Goal: Task Accomplishment & Management: Complete application form

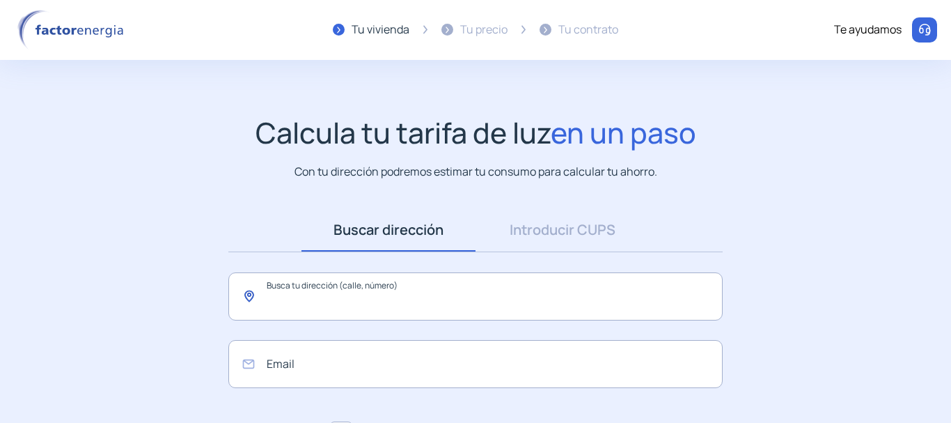
click at [343, 298] on input "text" at bounding box center [475, 296] width 495 height 48
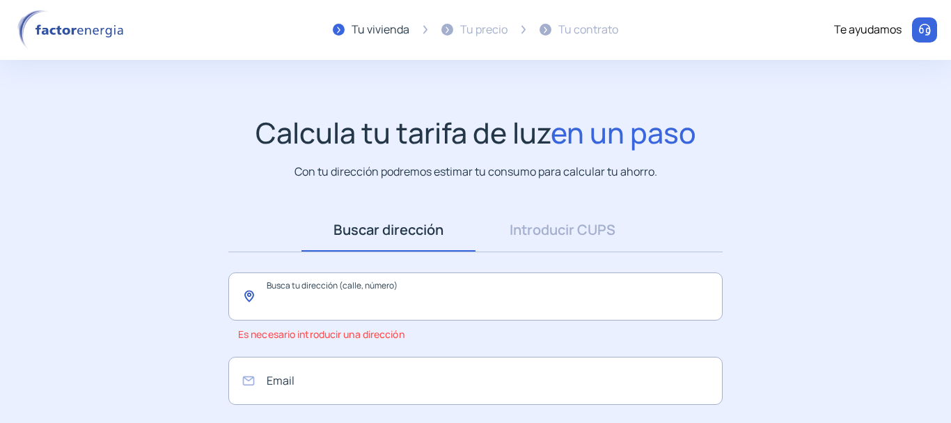
click at [309, 304] on input "text" at bounding box center [475, 296] width 495 height 48
type input "*"
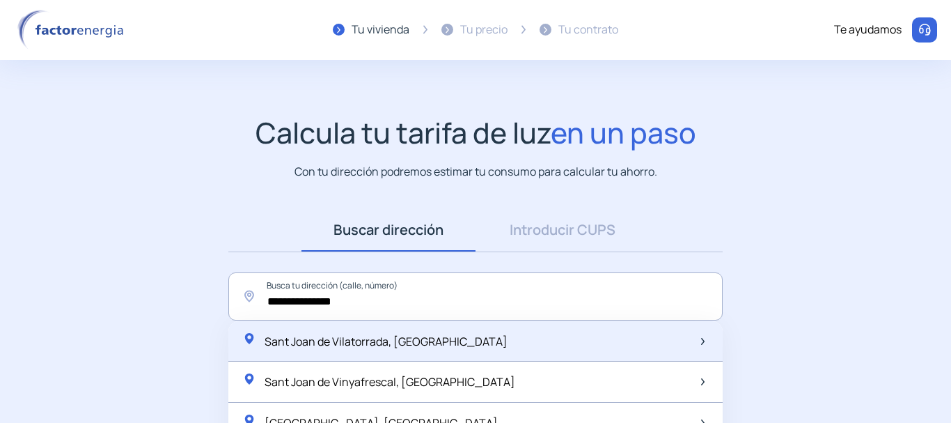
click at [380, 342] on span "Sant Joan de Vilatorrada, [GEOGRAPHIC_DATA]" at bounding box center [386, 341] width 243 height 15
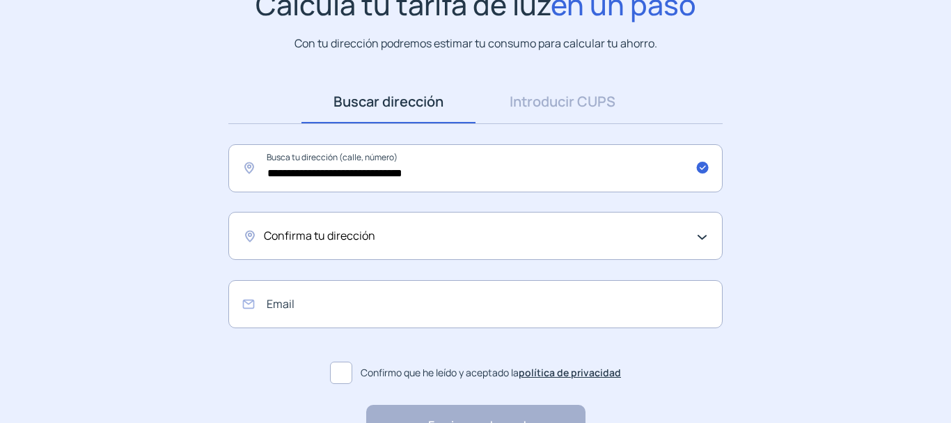
scroll to position [139, 0]
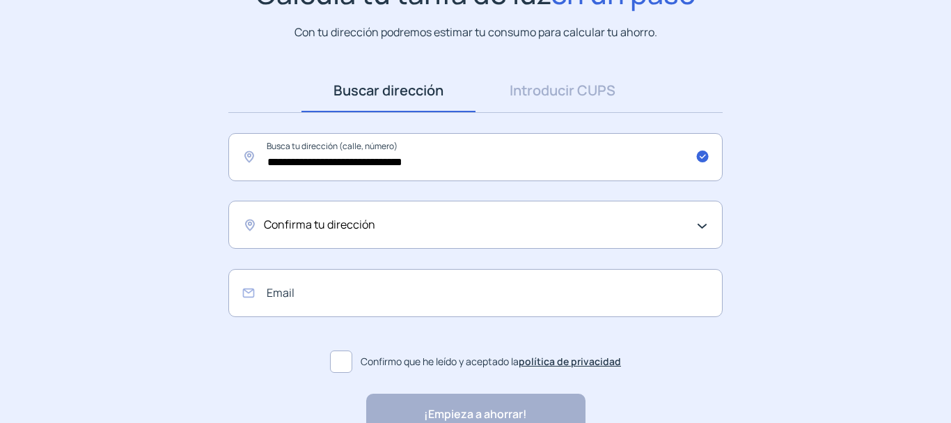
click at [701, 224] on div "Confirma tu dirección" at bounding box center [475, 225] width 495 height 48
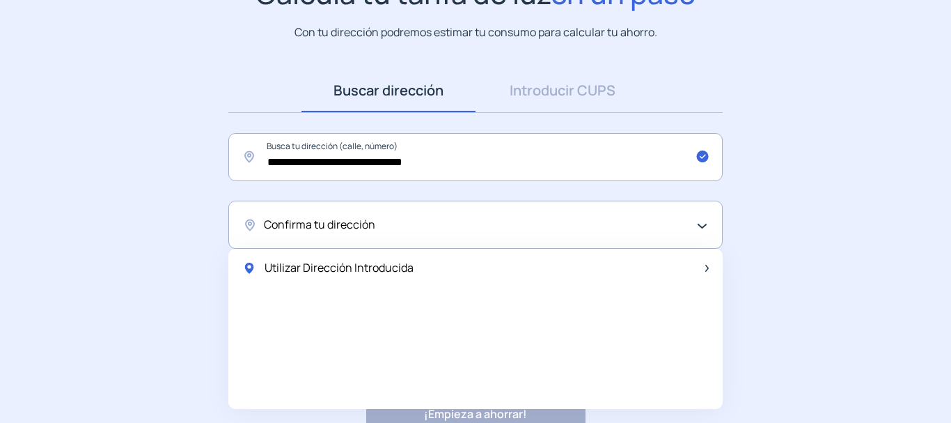
click at [407, 273] on span "Utilizar Dirección Introducida" at bounding box center [339, 268] width 149 height 18
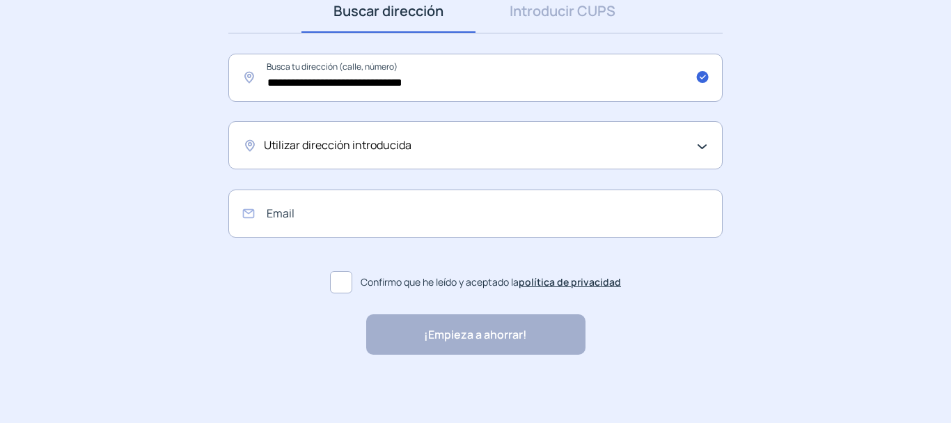
scroll to position [220, 0]
click at [288, 214] on input "email" at bounding box center [475, 212] width 495 height 48
click at [193, 311] on app-search-direction-cups "**********" at bounding box center [475, 125] width 951 height 458
click at [194, 311] on app-search-direction-cups "**********" at bounding box center [475, 125] width 951 height 458
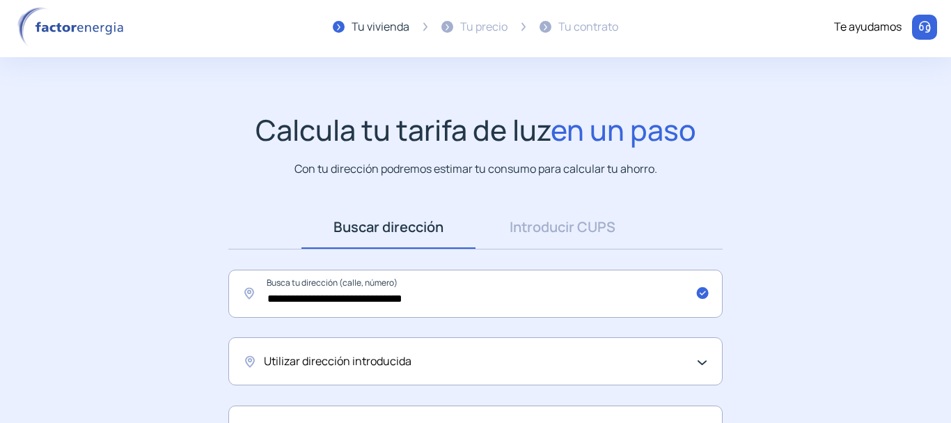
scroll to position [0, 0]
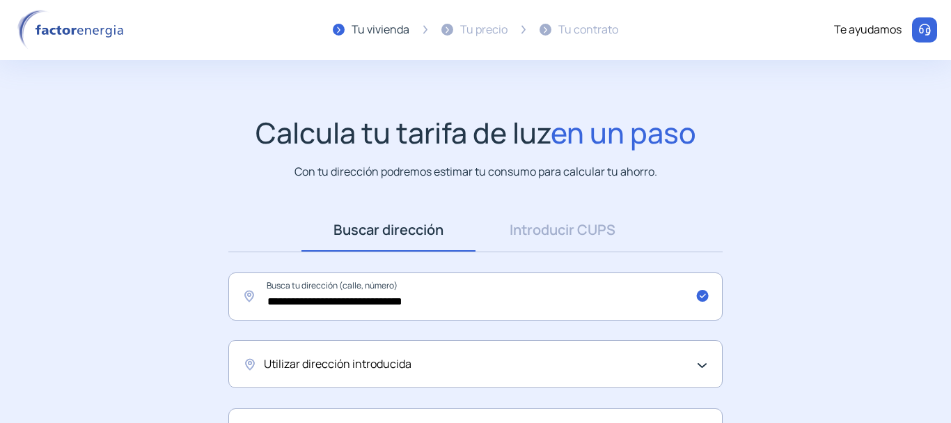
click at [582, 33] on div "Tu contrato" at bounding box center [589, 30] width 60 height 18
click at [578, 31] on div "Tu contrato" at bounding box center [589, 30] width 60 height 18
click at [582, 31] on div "Tu contrato" at bounding box center [589, 30] width 60 height 18
drag, startPoint x: 612, startPoint y: 28, endPoint x: 546, endPoint y: 23, distance: 65.7
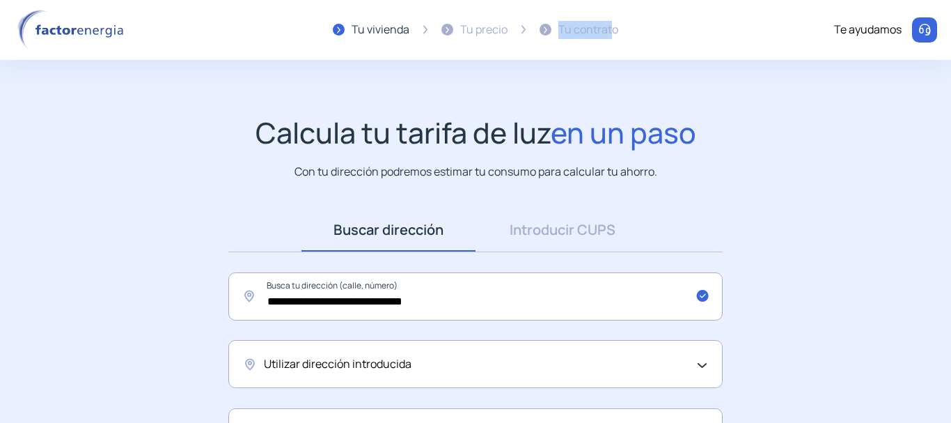
click at [547, 23] on div "Tu contrato" at bounding box center [579, 30] width 79 height 40
click at [543, 31] on div at bounding box center [546, 29] width 7 height 7
click at [391, 300] on input "**********" at bounding box center [475, 296] width 495 height 48
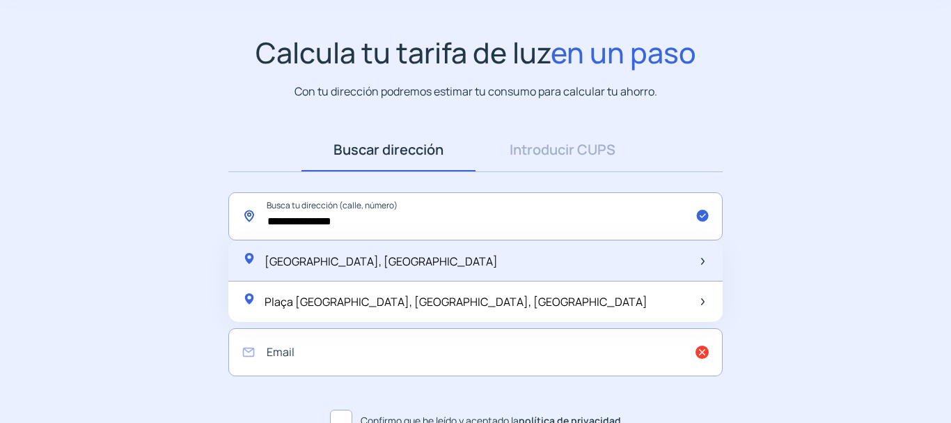
scroll to position [139, 0]
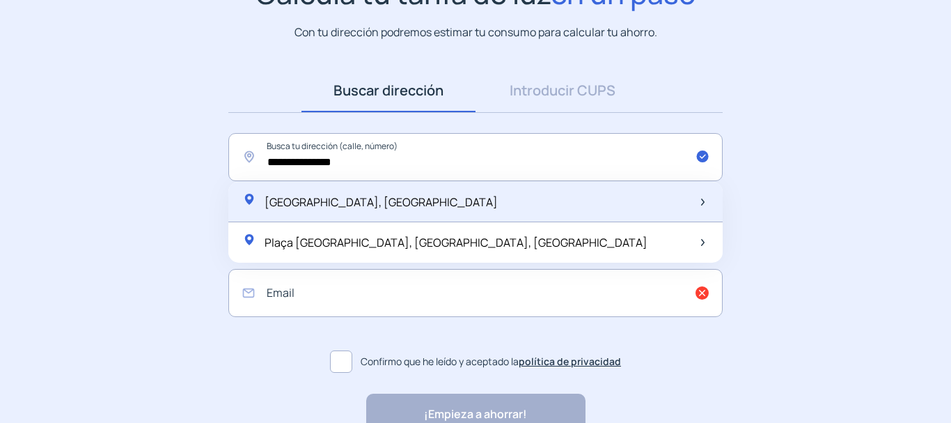
click at [703, 199] on img at bounding box center [702, 202] width 3 height 7
type input "**********"
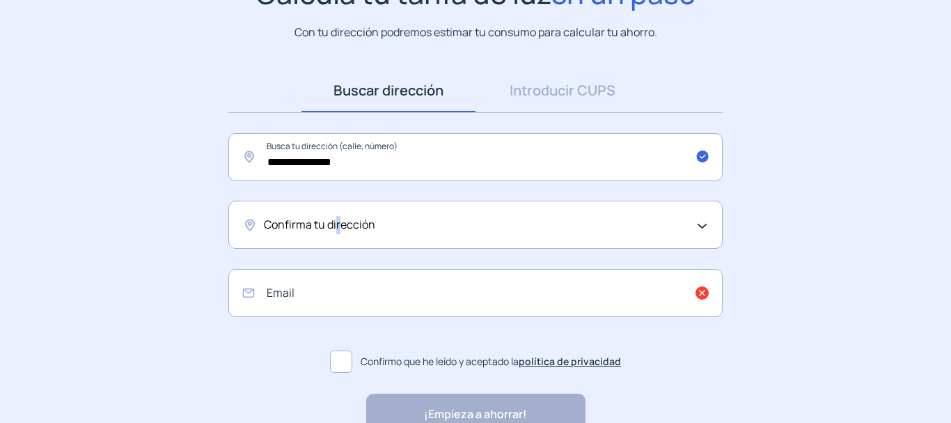
click at [336, 224] on span "Confirma tu dirección" at bounding box center [319, 225] width 111 height 18
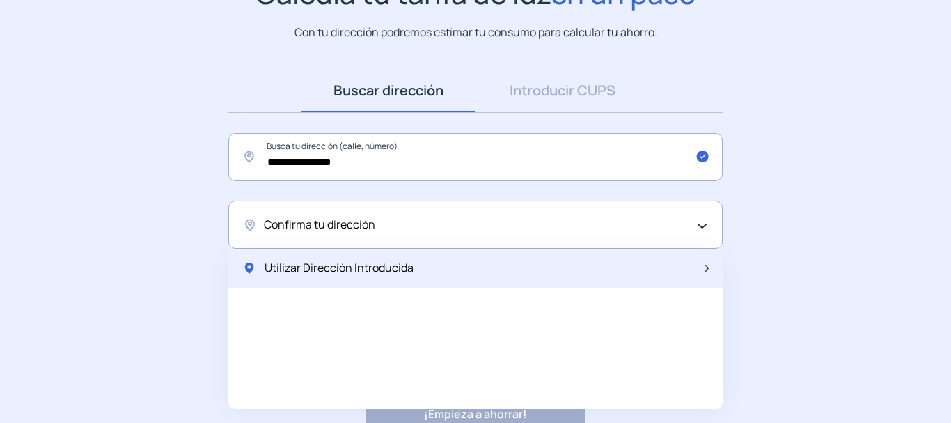
click at [366, 269] on span "Utilizar Dirección Introducida" at bounding box center [339, 268] width 149 height 18
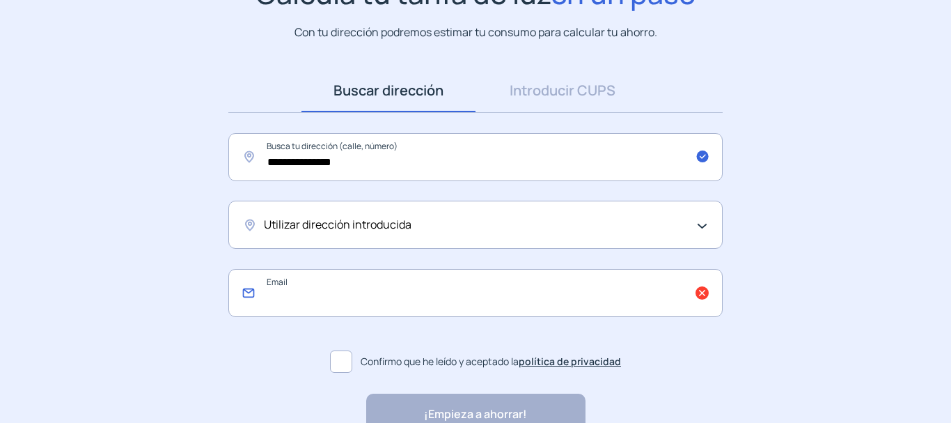
click at [703, 292] on input "email" at bounding box center [475, 293] width 495 height 48
click at [796, 294] on app-search-direction-cups "**********" at bounding box center [475, 205] width 951 height 458
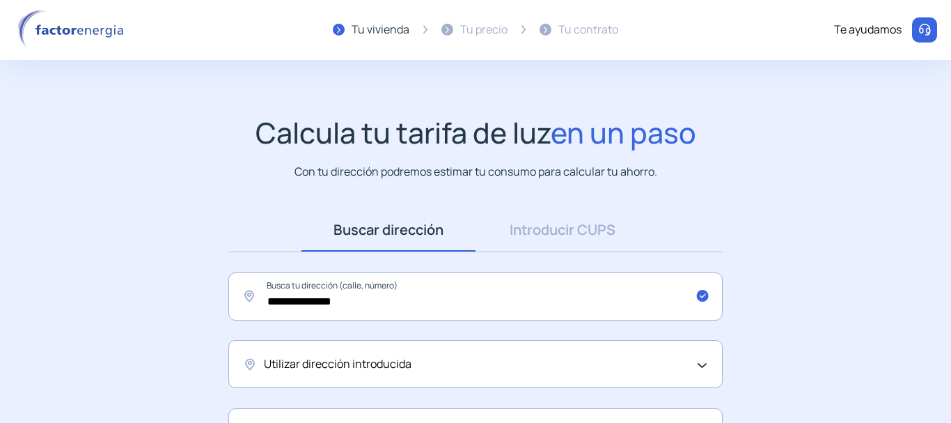
click at [446, 31] on div at bounding box center [447, 29] width 7 height 7
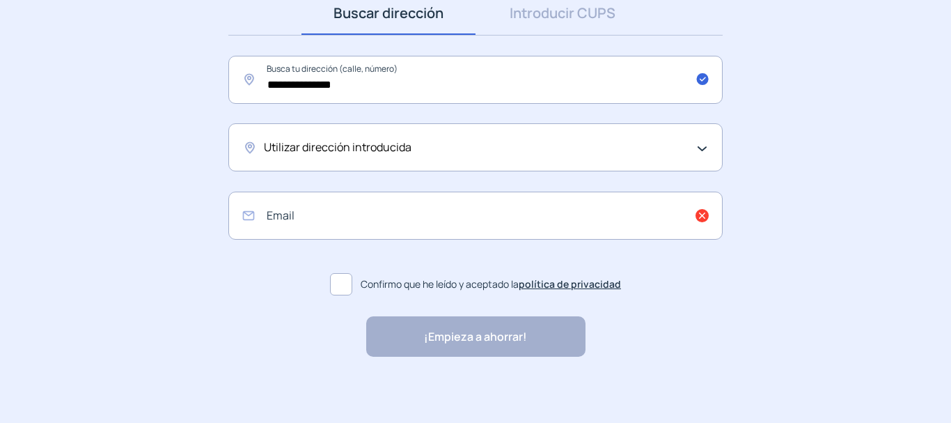
scroll to position [220, 0]
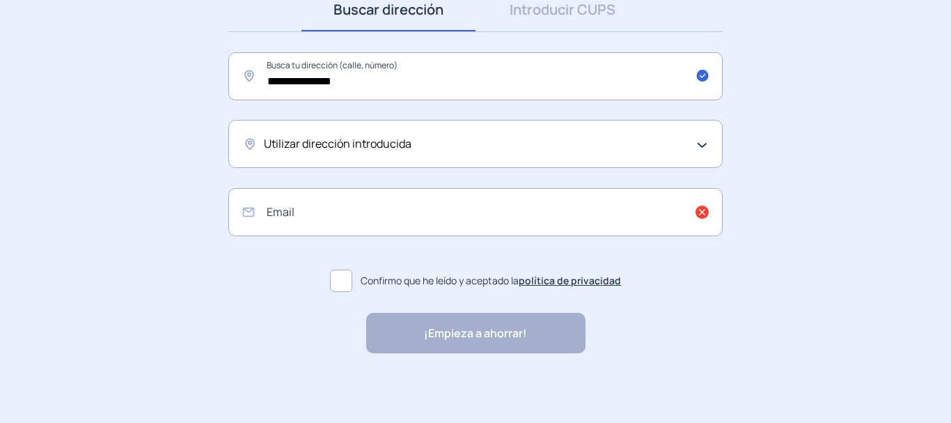
click at [476, 334] on div "¡Empieza a ahorrar! "Excelente servicio y atención al cliente" "Respeto por el …" at bounding box center [475, 333] width 219 height 40
click at [477, 329] on div "¡Empieza a ahorrar! "Excelente servicio y atención al cliente" "Respeto por el …" at bounding box center [475, 333] width 219 height 40
click at [348, 275] on span at bounding box center [341, 281] width 22 height 22
click at [458, 327] on div "¡Empieza a ahorrar! "Excelente servicio y atención al cliente" "Respeto por el …" at bounding box center [475, 333] width 219 height 40
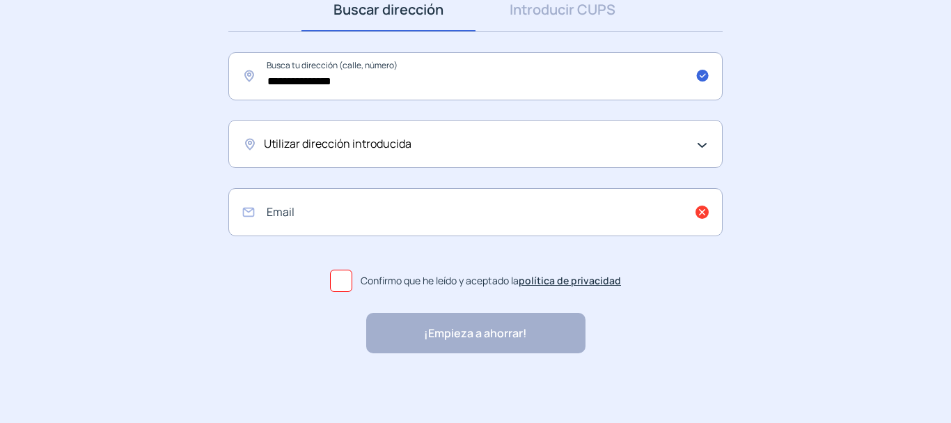
click at [464, 337] on div "¡Empieza a ahorrar! "Excelente servicio y atención al cliente" "Respeto por el …" at bounding box center [475, 333] width 219 height 40
click at [464, 336] on div "¡Empieza a ahorrar! "Excelente servicio y atención al cliente" "Respeto por el …" at bounding box center [475, 333] width 219 height 40
click at [465, 336] on div "¡Empieza a ahorrar! "Excelente servicio y atención al cliente" "Respeto por el …" at bounding box center [475, 333] width 219 height 40
click at [465, 335] on div "¡Empieza a ahorrar! "Excelente servicio y atención al cliente" "Respeto por el …" at bounding box center [475, 333] width 219 height 40
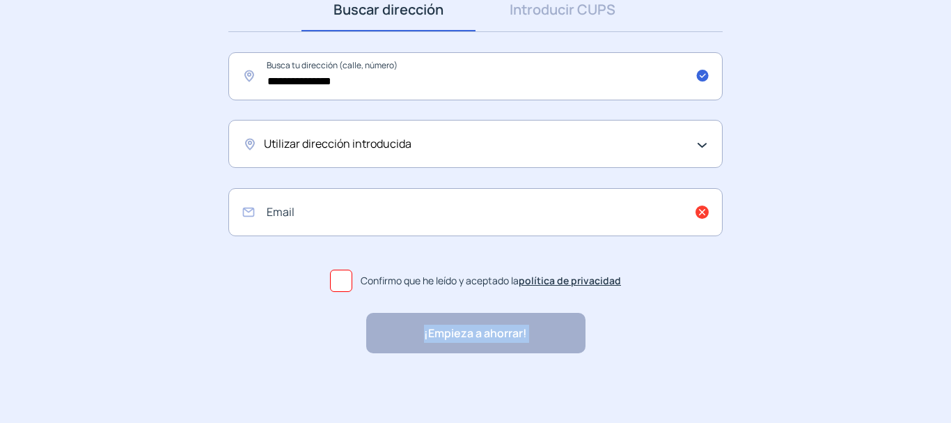
click at [465, 335] on div "¡Empieza a ahorrar! "Excelente servicio y atención al cliente" "Respeto por el …" at bounding box center [475, 333] width 219 height 40
click at [465, 334] on div "¡Empieza a ahorrar! "Excelente servicio y atención al cliente" "Respeto por el …" at bounding box center [475, 333] width 219 height 40
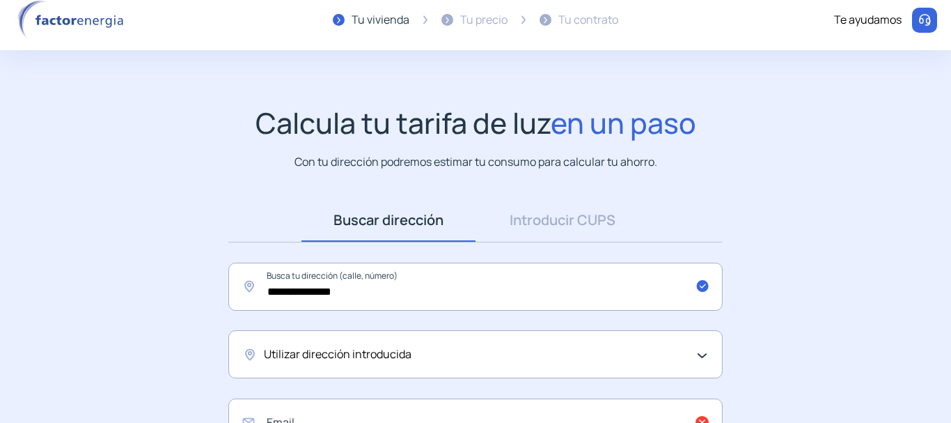
scroll to position [0, 0]
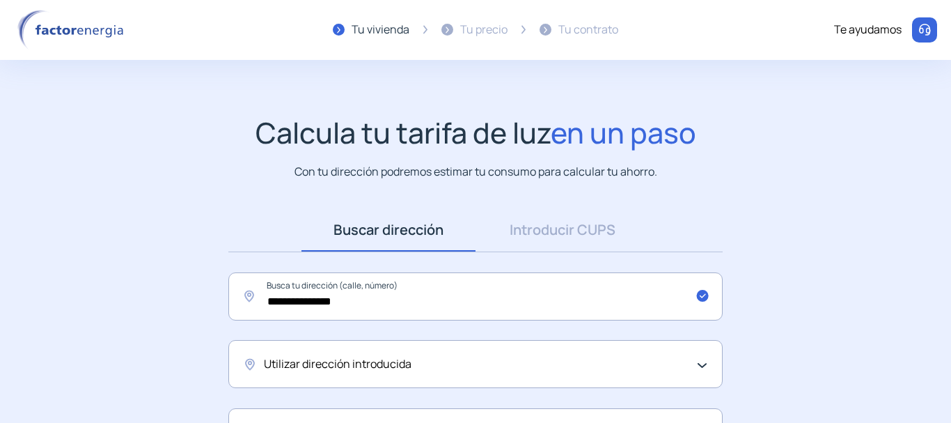
click at [449, 29] on div at bounding box center [447, 29] width 7 height 7
click at [447, 31] on div at bounding box center [447, 29] width 7 height 7
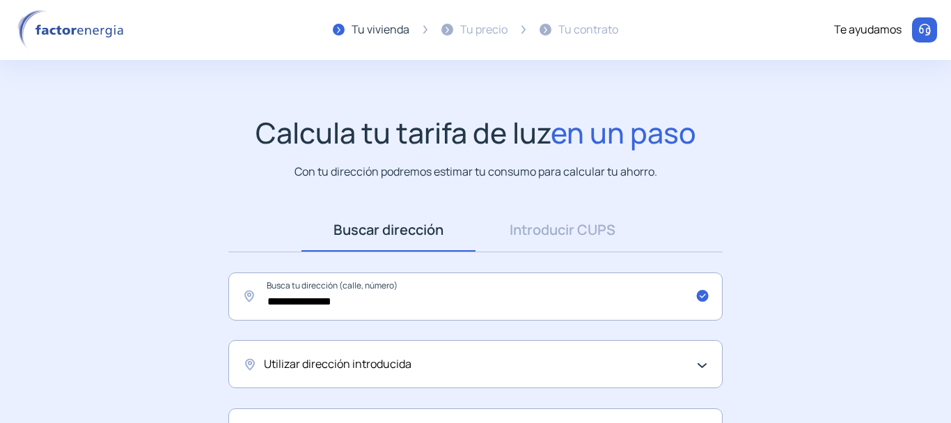
click at [545, 30] on div at bounding box center [546, 29] width 7 height 7
